Goal: Browse casually

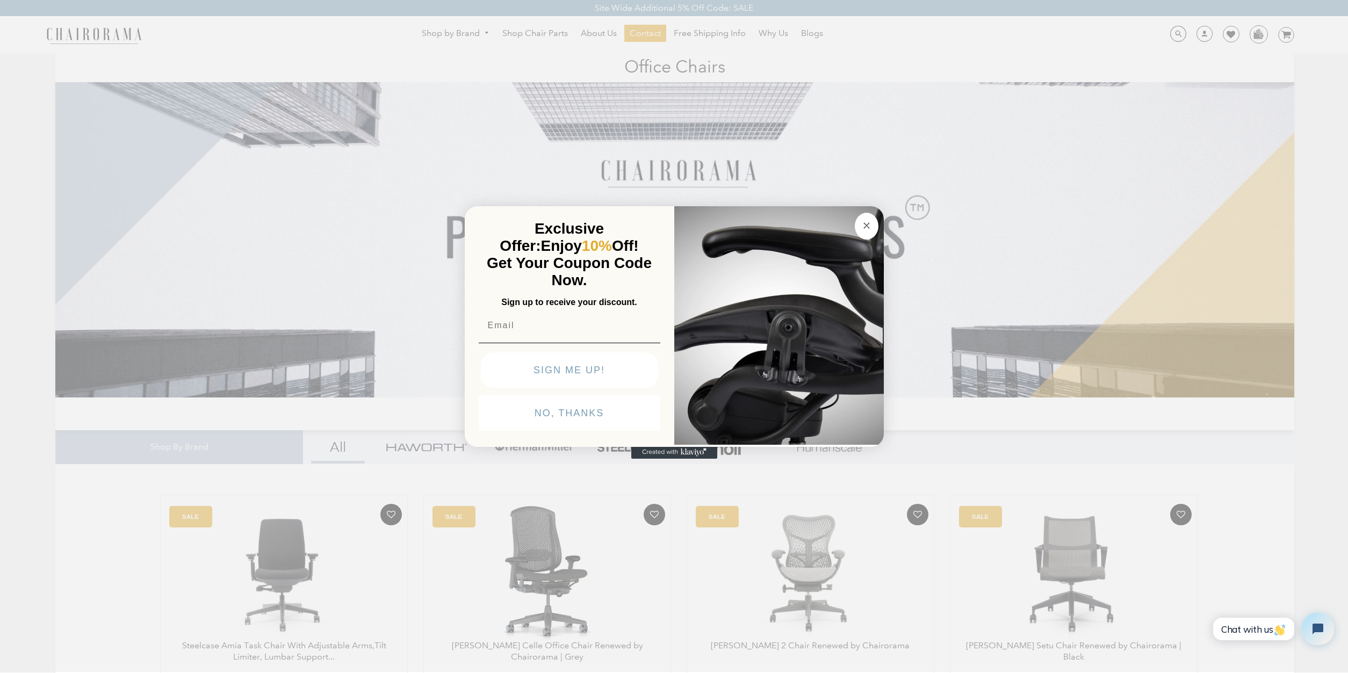
click at [865, 228] on circle "Close dialog" at bounding box center [866, 225] width 12 height 12
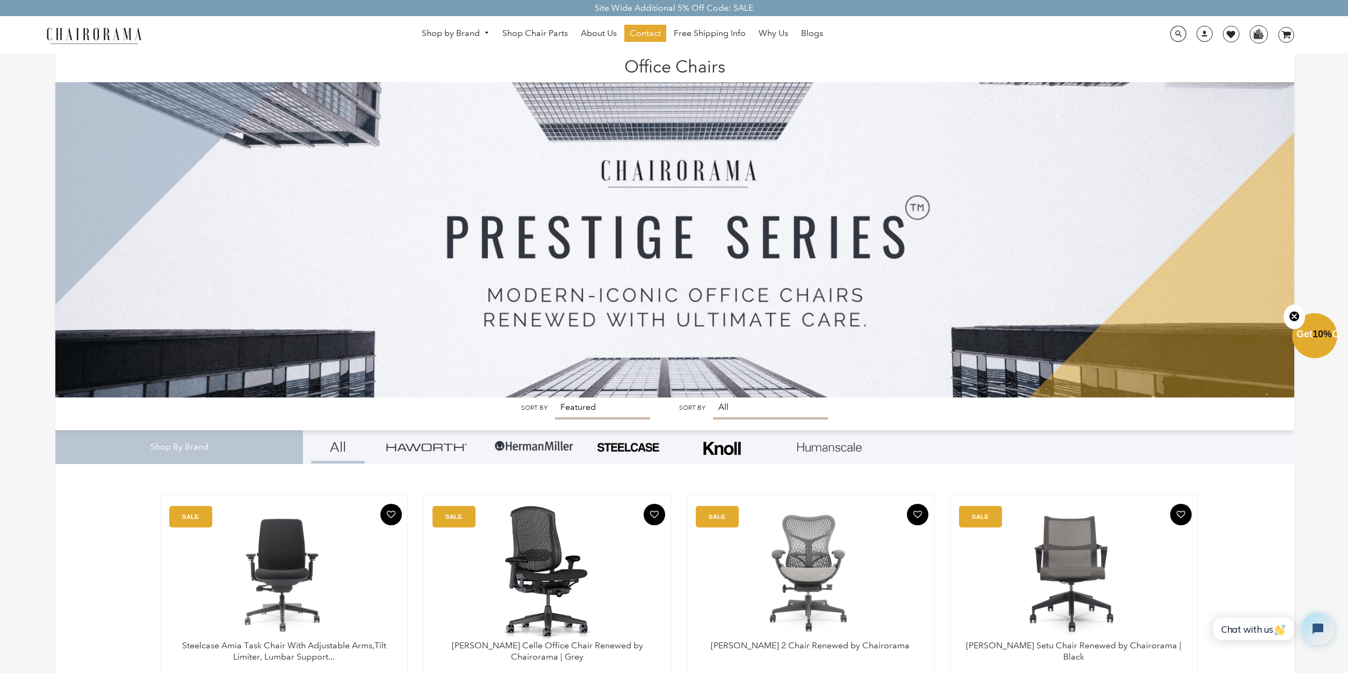
click at [290, 58] on h1 "Office Chairs" at bounding box center [674, 65] width 1217 height 23
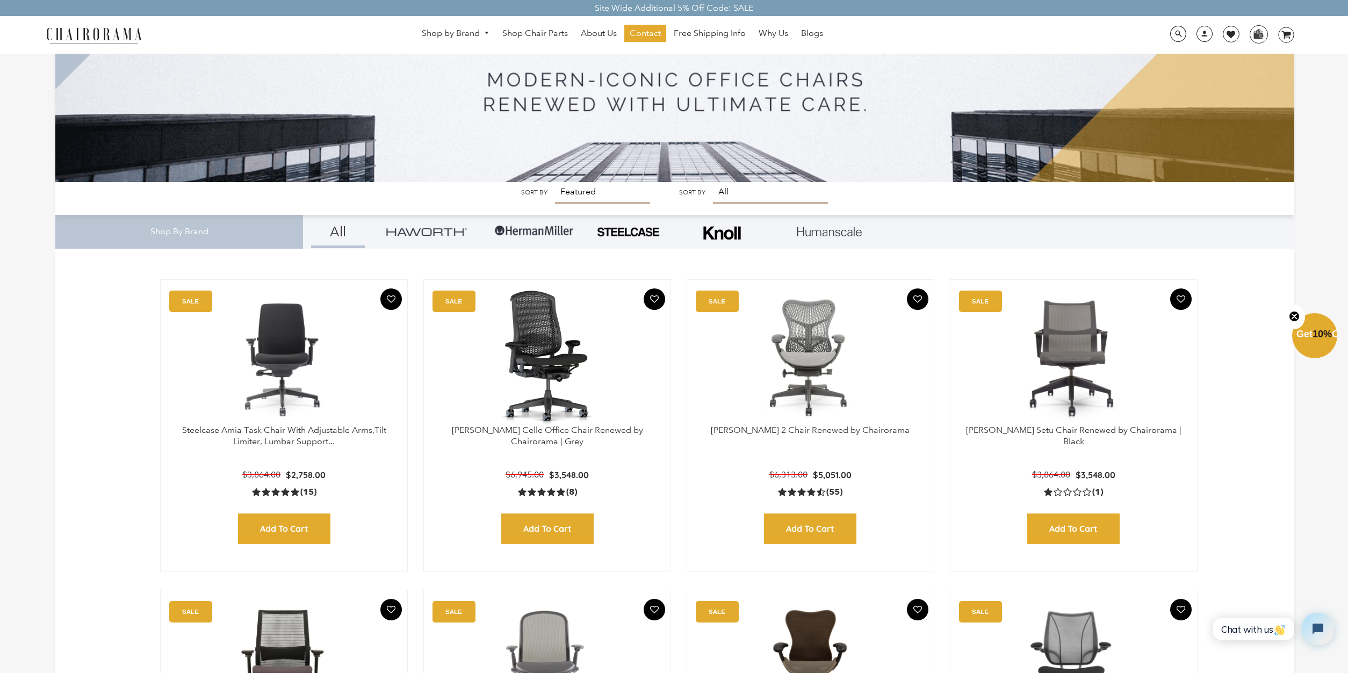
scroll to position [219, 0]
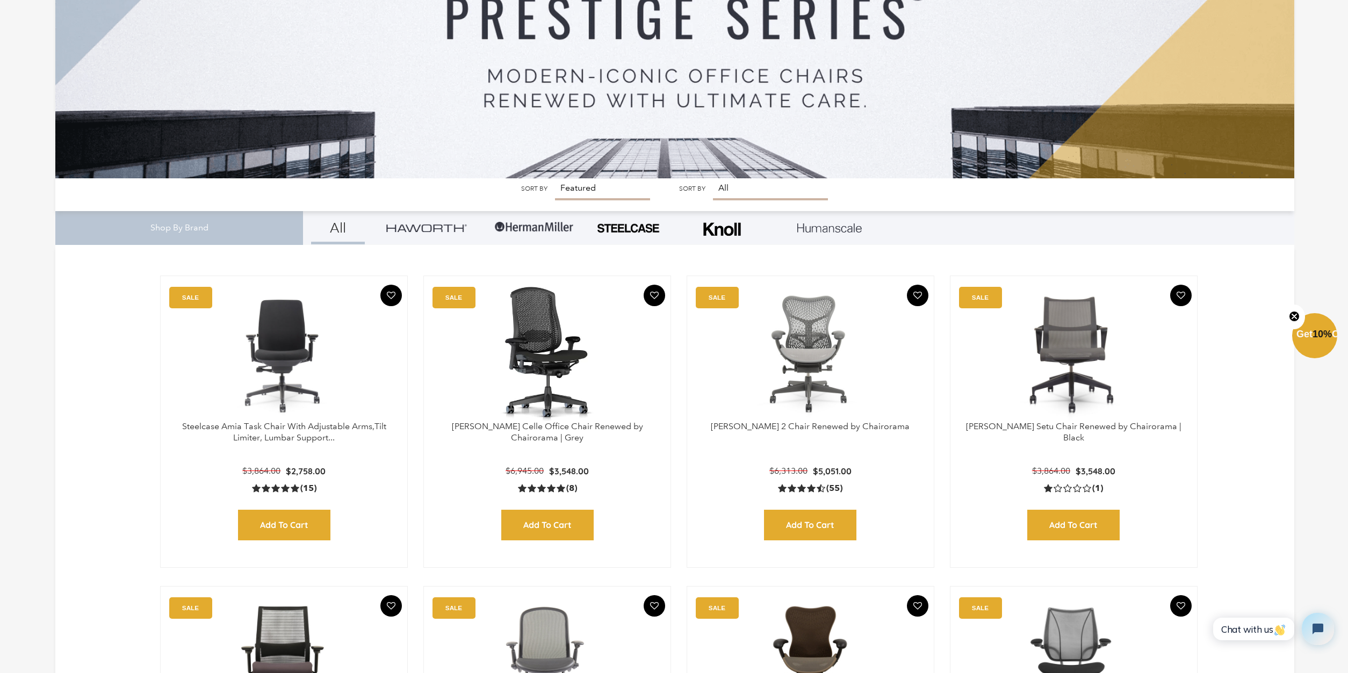
click at [430, 233] on link at bounding box center [426, 227] width 91 height 33
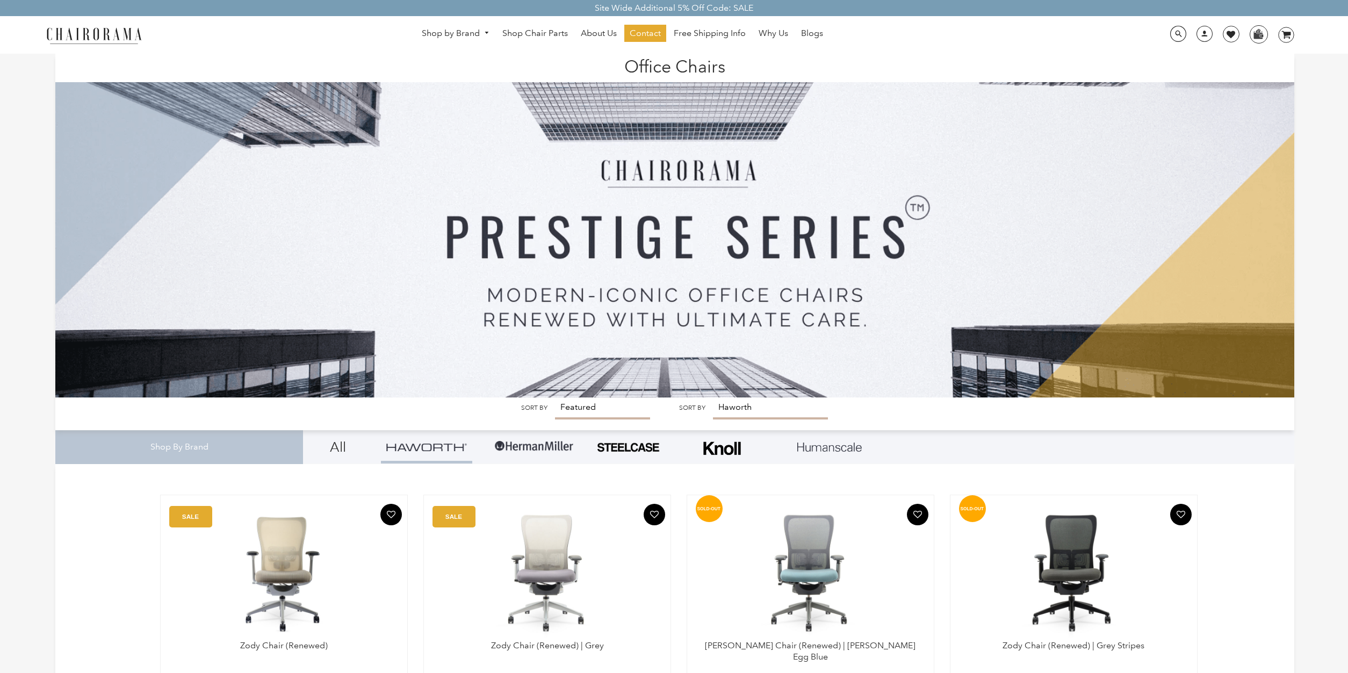
click at [654, 60] on h1 "Office Chairs" at bounding box center [674, 65] width 1217 height 23
click at [112, 39] on img at bounding box center [93, 35] width 107 height 19
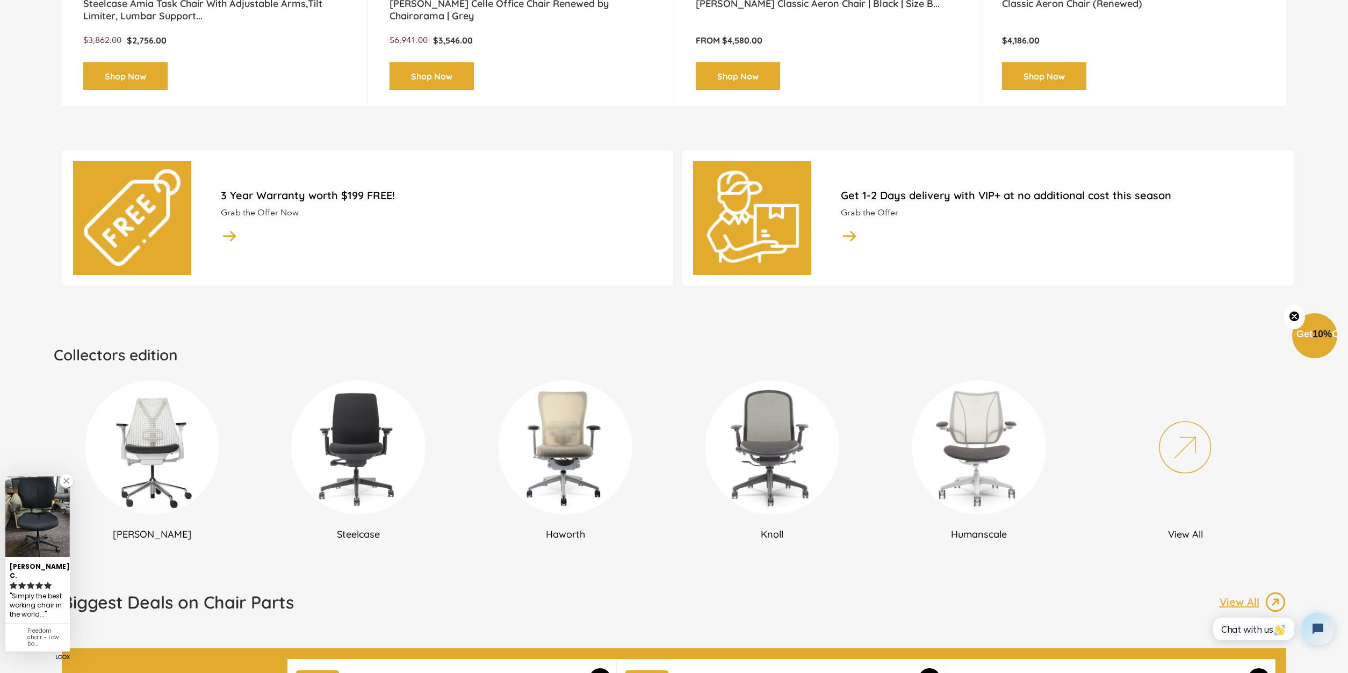
click at [326, 312] on div "Collectors edition Herman Miller Steelcase Haworth Knoll Humanscale View All Vi…" at bounding box center [674, 446] width 1240 height 289
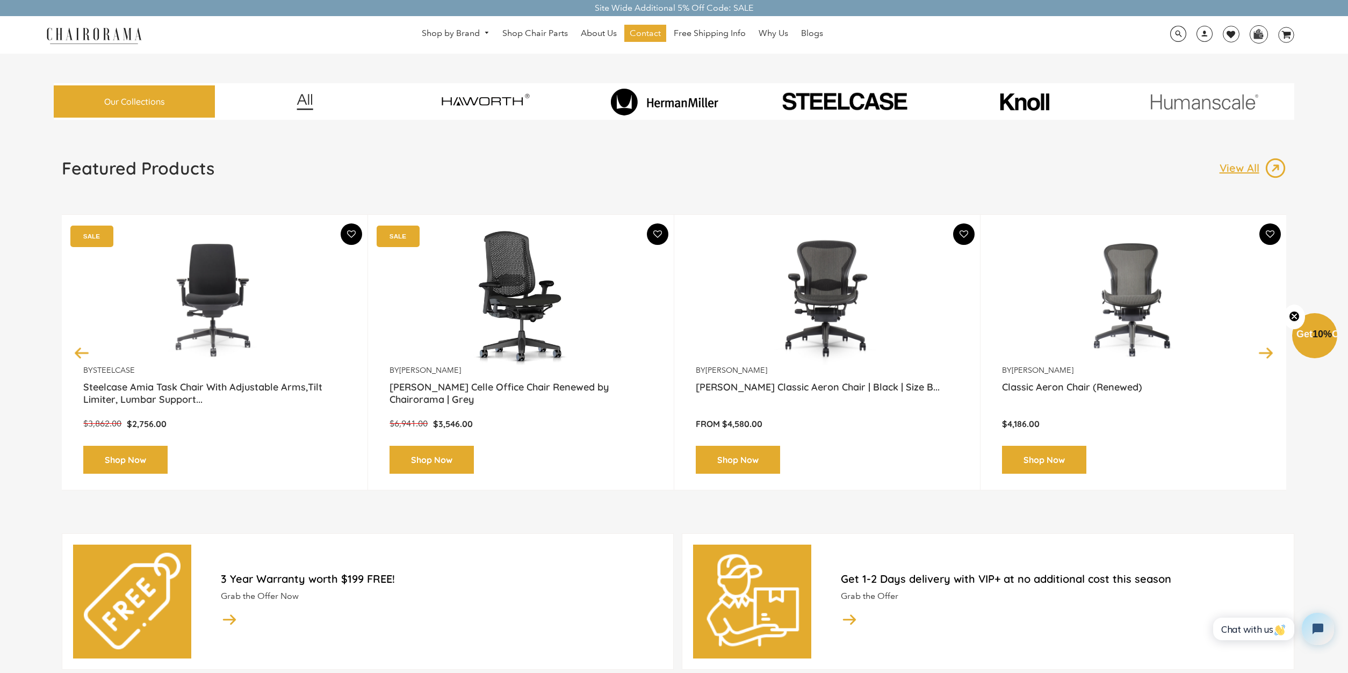
click at [702, 183] on div "Featured Products View All" at bounding box center [674, 172] width 1224 height 30
click at [786, 182] on div "Featured Products View All" at bounding box center [674, 172] width 1224 height 30
click at [486, 102] on img at bounding box center [484, 102] width 151 height 38
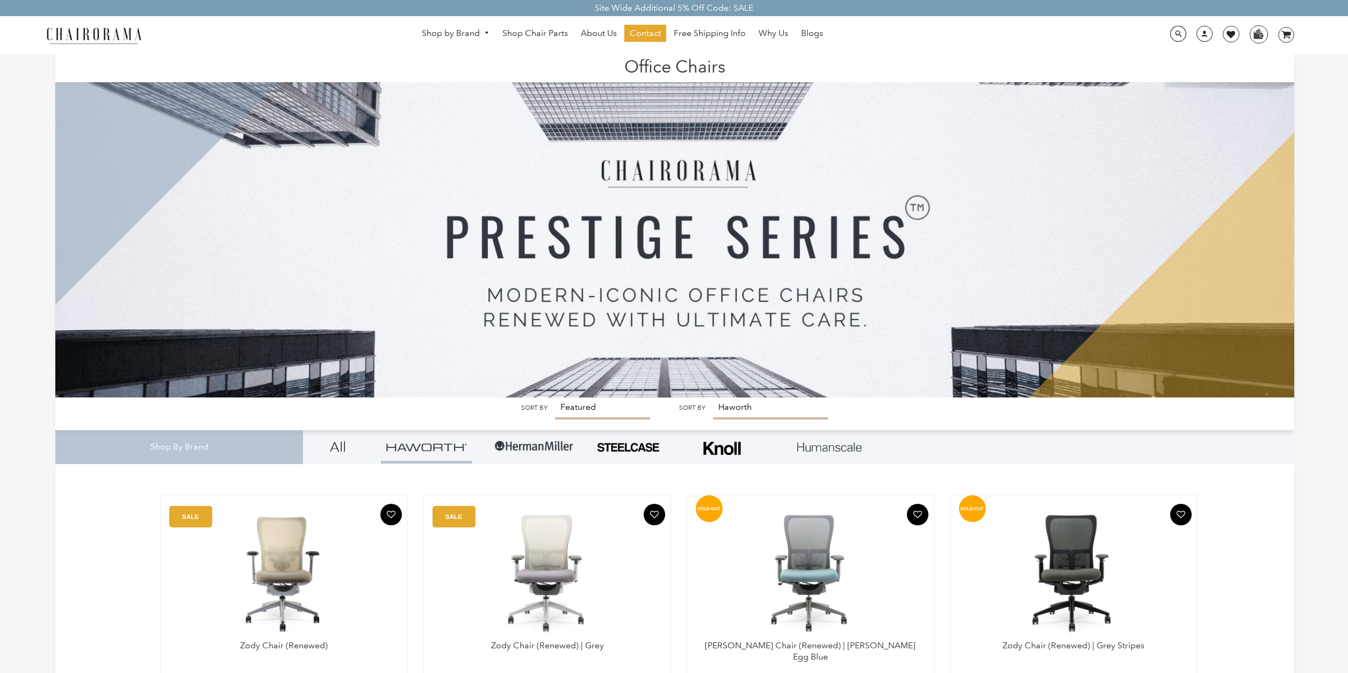
click at [117, 33] on img at bounding box center [93, 35] width 107 height 19
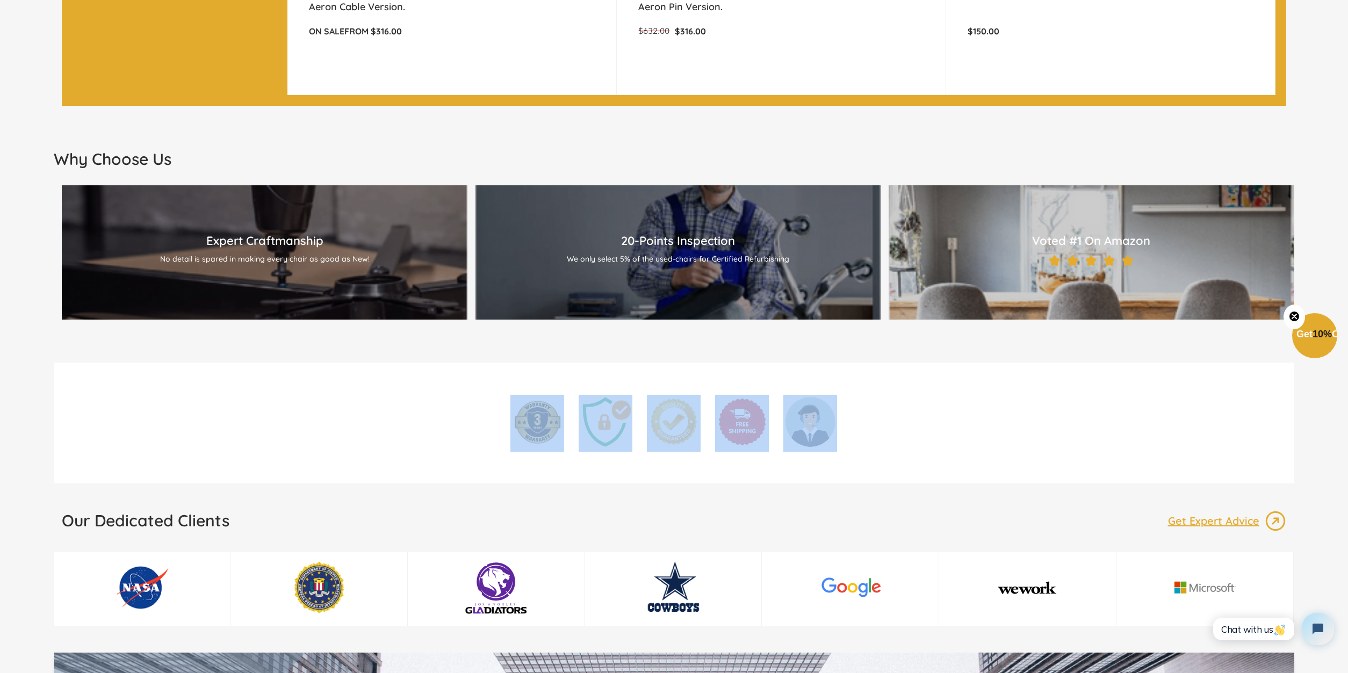
drag, startPoint x: 609, startPoint y: 423, endPoint x: 867, endPoint y: 422, distance: 257.8
click at [867, 422] on ul at bounding box center [674, 424] width 1240 height 59
drag, startPoint x: 917, startPoint y: 425, endPoint x: 503, endPoint y: 426, distance: 414.1
click at [503, 426] on ul at bounding box center [674, 424] width 1240 height 59
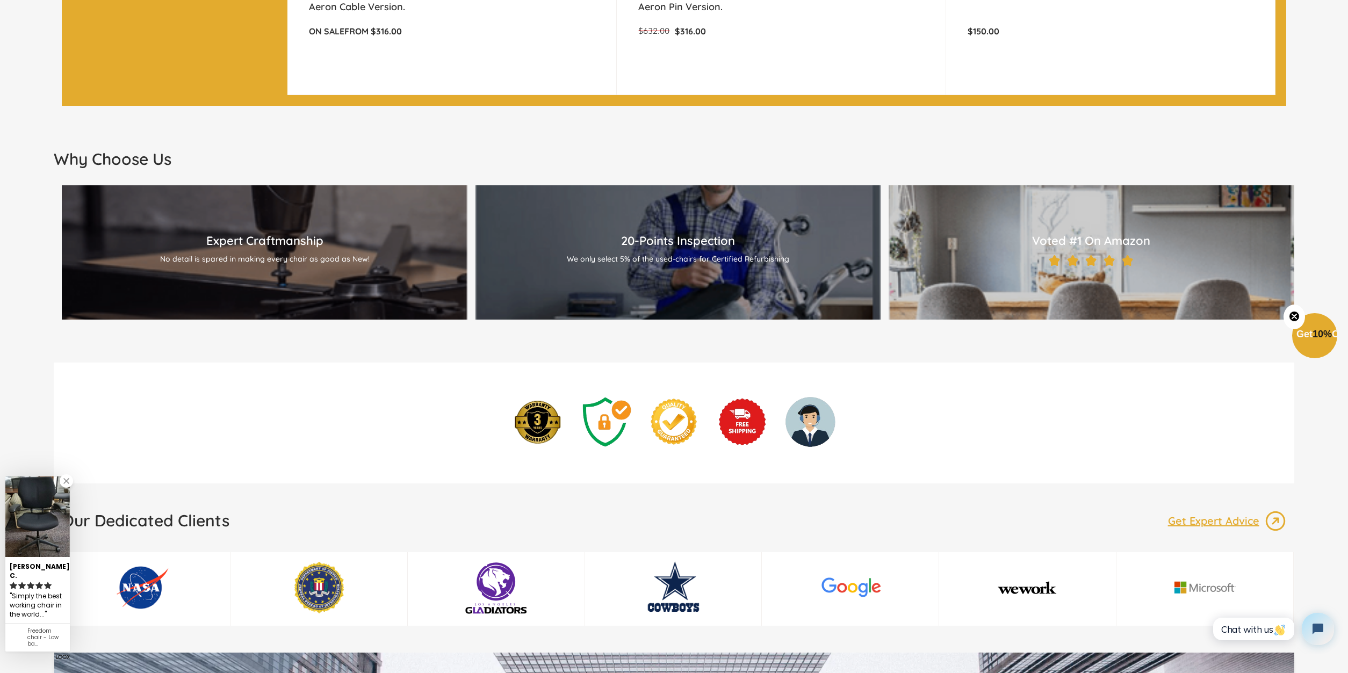
click at [461, 423] on ul at bounding box center [674, 424] width 1240 height 59
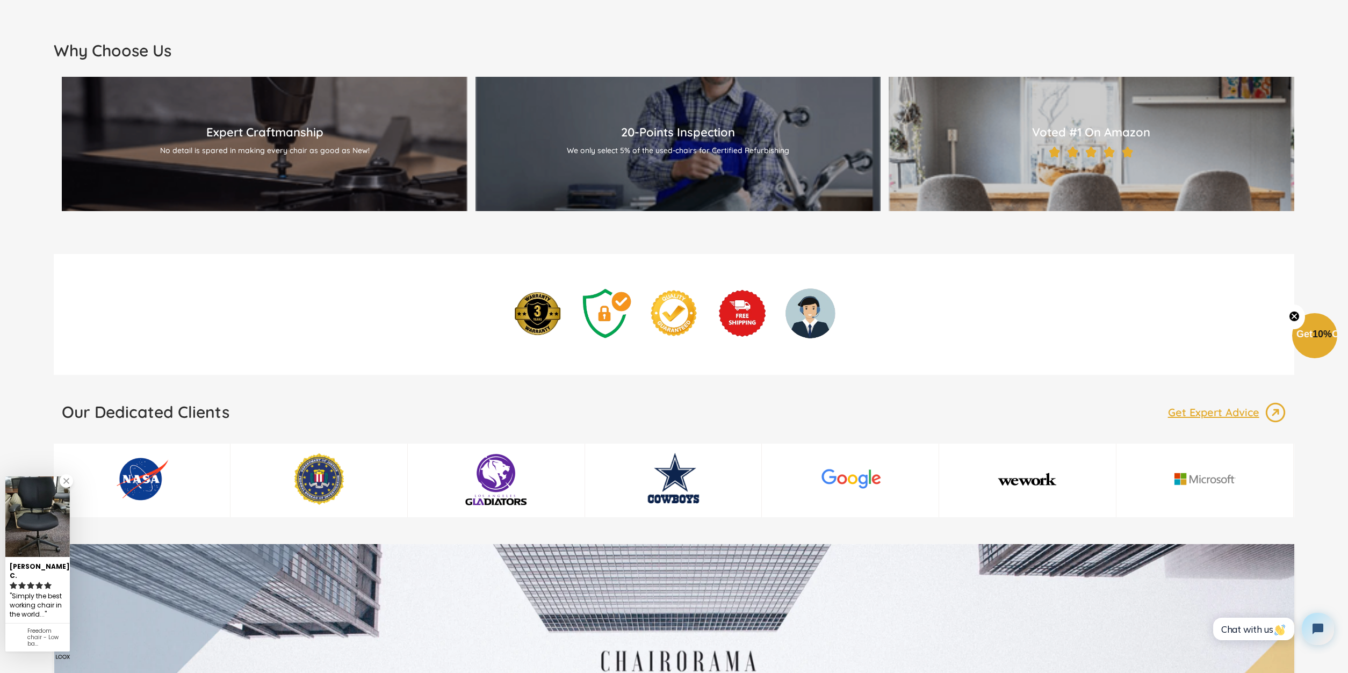
scroll to position [1370, 0]
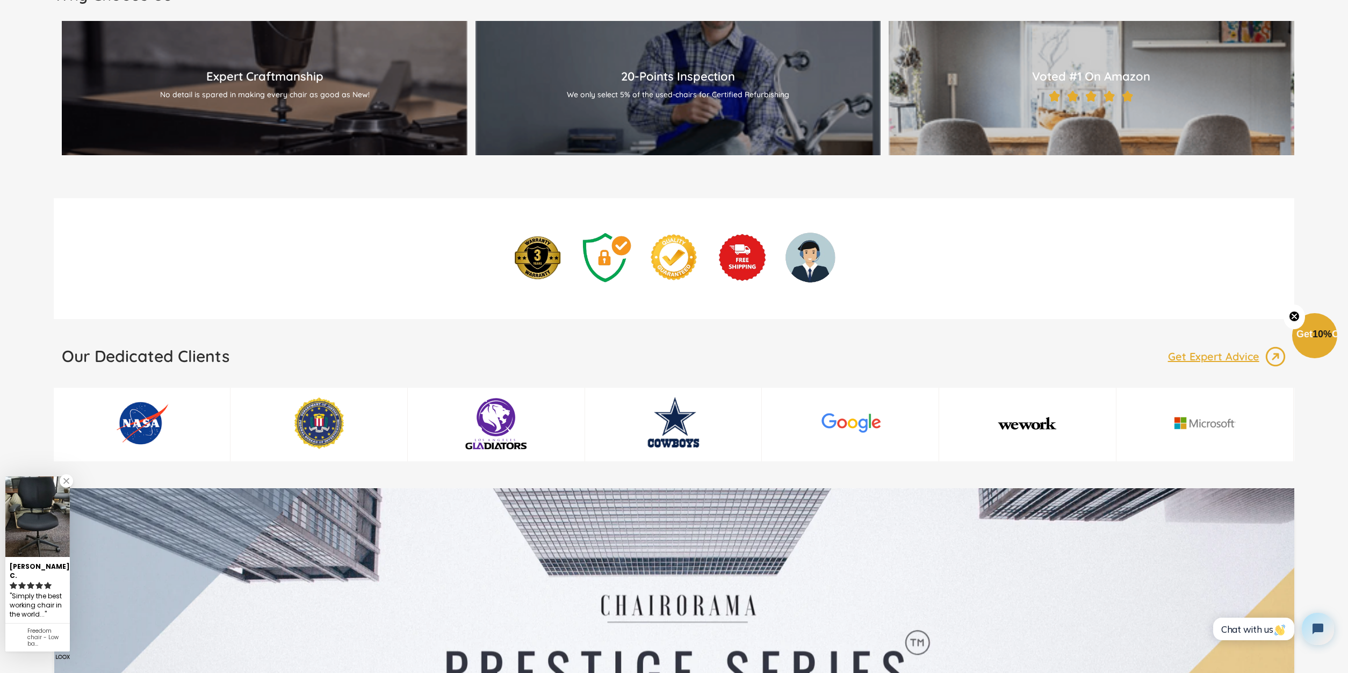
click at [127, 362] on h2 "Our Dedicated Clients" at bounding box center [146, 356] width 168 height 20
click at [66, 488] on link at bounding box center [66, 480] width 13 height 13
click at [116, 369] on div "Our Dedicated Clients Get Expert Advice" at bounding box center [674, 360] width 1224 height 28
click at [1031, 353] on div "Our Dedicated Clients Get Expert Advice" at bounding box center [674, 360] width 1224 height 28
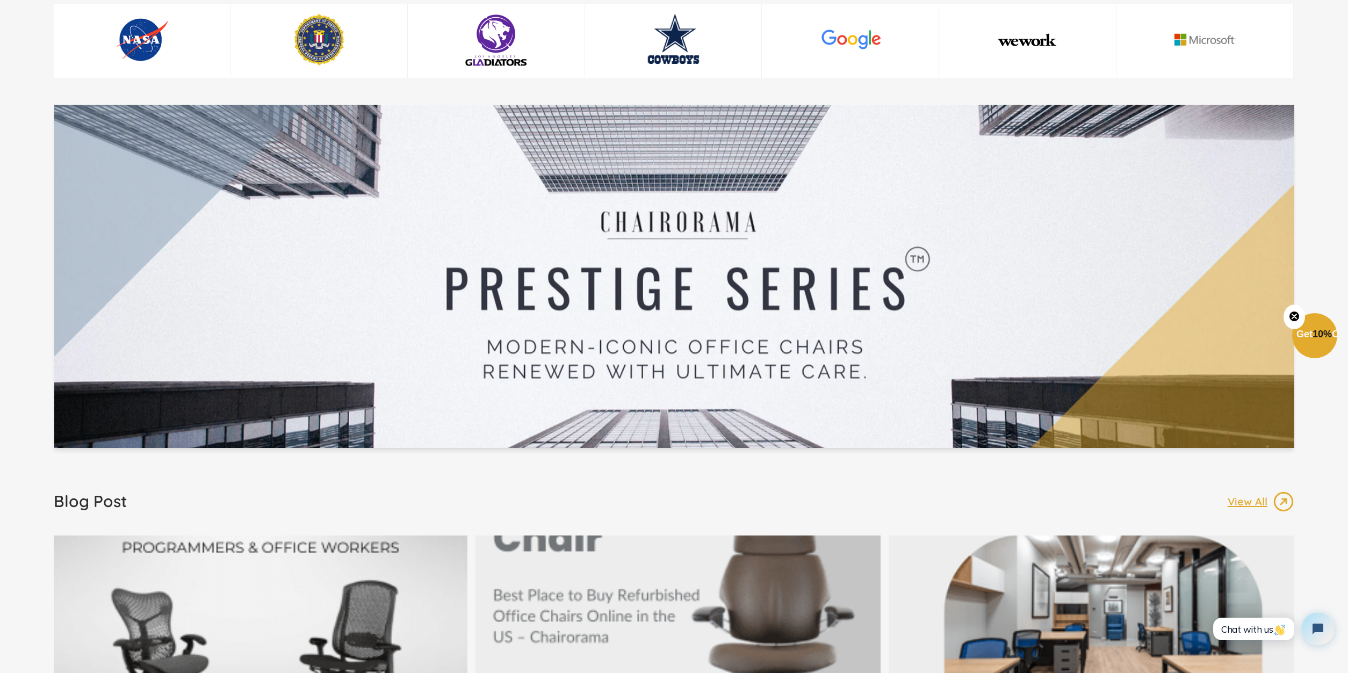
scroll to position [1534, 0]
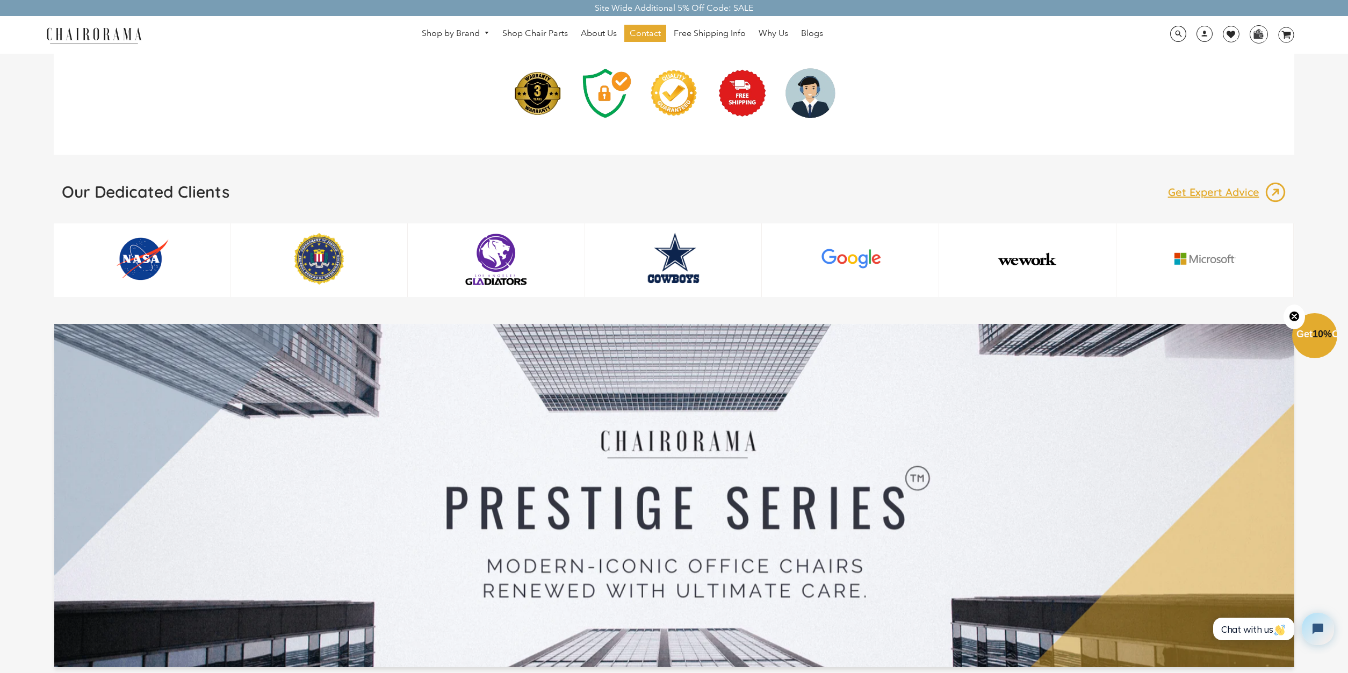
click at [748, 201] on div "Our Dedicated Clients Get Expert Advice" at bounding box center [674, 196] width 1224 height 28
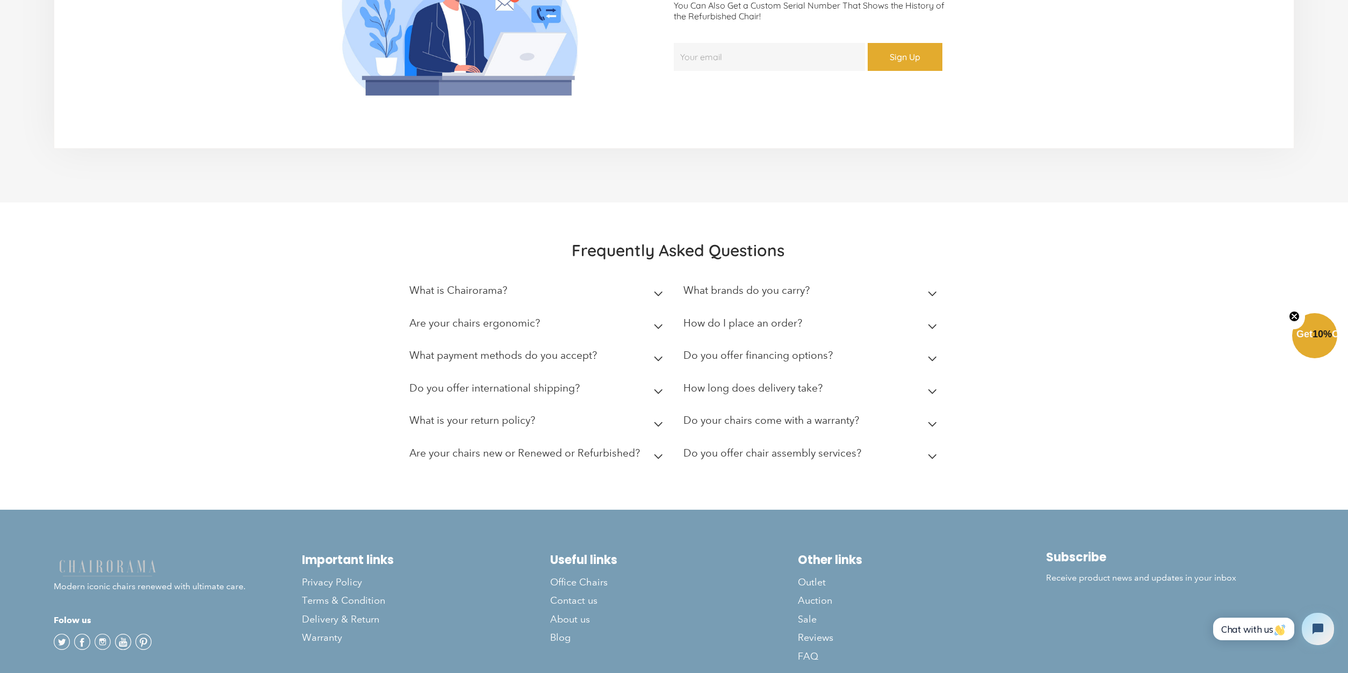
scroll to position [2897, 0]
